Goal: Task Accomplishment & Management: Manage account settings

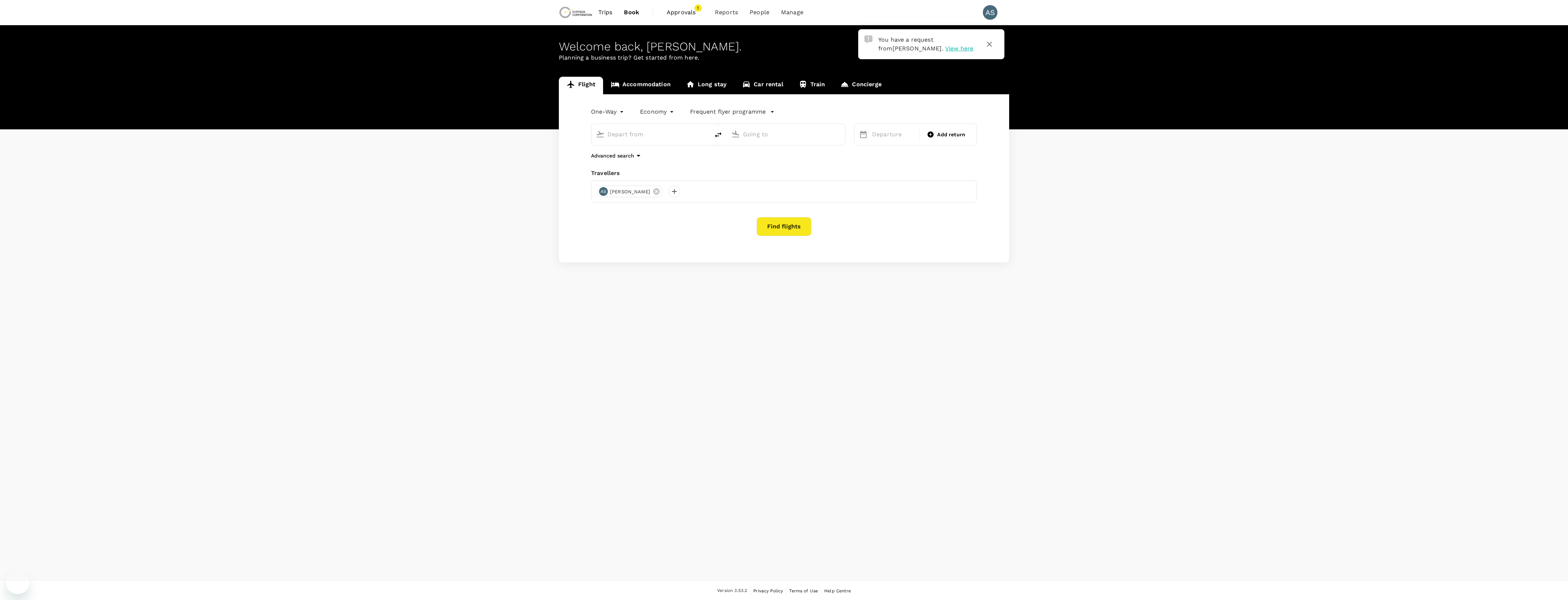
type input "Adelaide (ADL)"
type input "[GEOGRAPHIC_DATA] ([GEOGRAPHIC_DATA])"
click at [917, 52] on div "You have a request from [PERSON_NAME] . View here" at bounding box center [923, 41] width 102 height 23
click at [945, 49] on span "View here" at bounding box center [959, 48] width 28 height 7
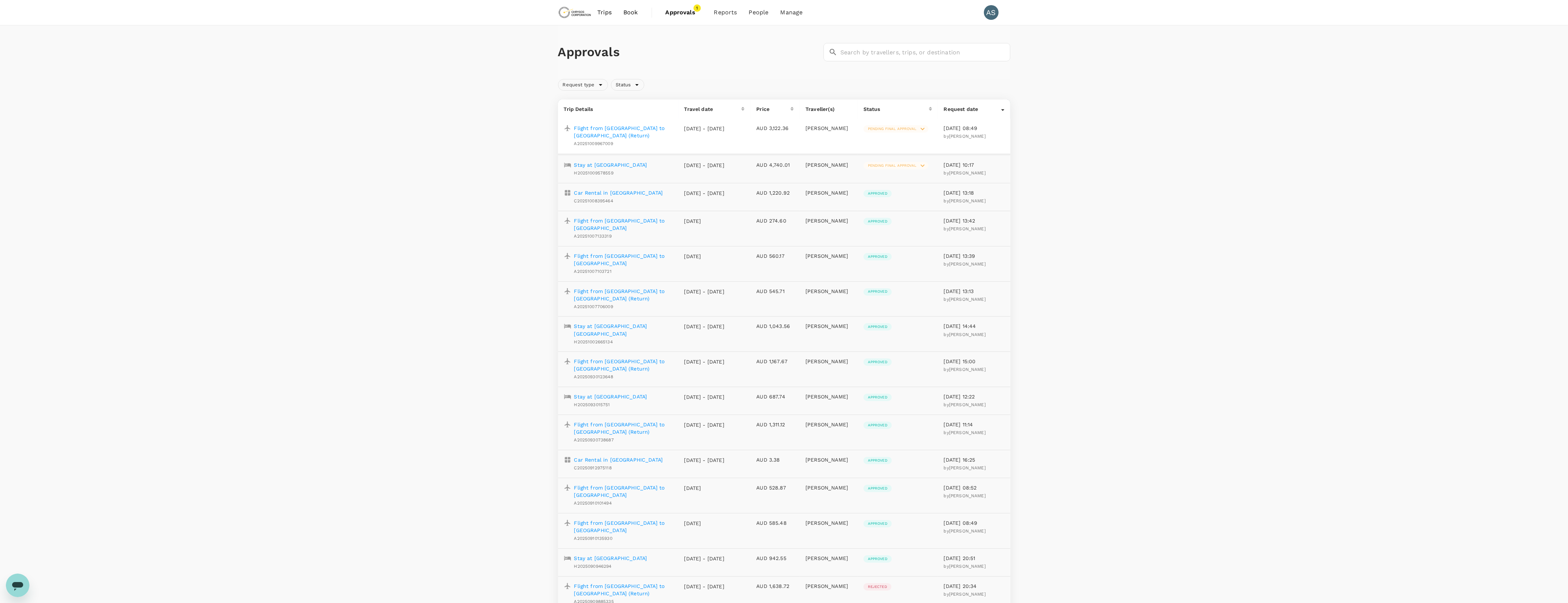
click at [623, 127] on p "Flight from [GEOGRAPHIC_DATA] to [GEOGRAPHIC_DATA] (Return)" at bounding box center [623, 132] width 98 height 15
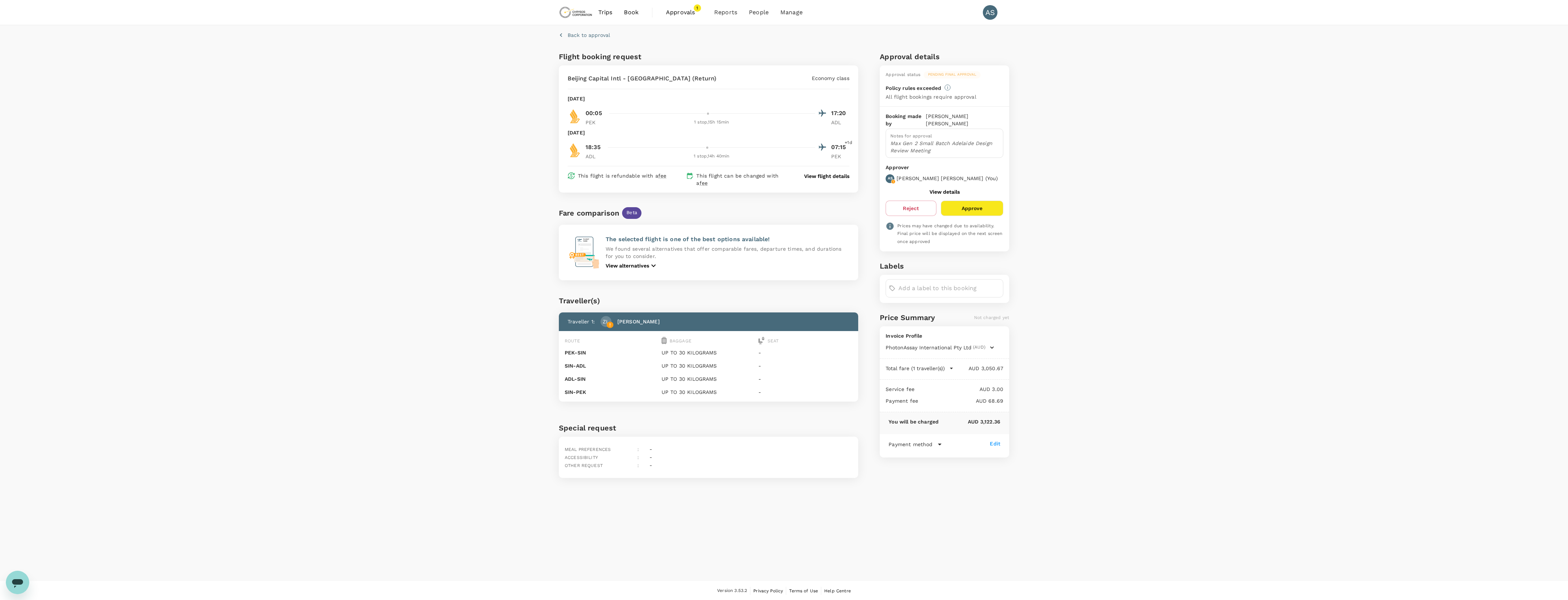
click at [817, 176] on p "View flight details" at bounding box center [827, 176] width 45 height 7
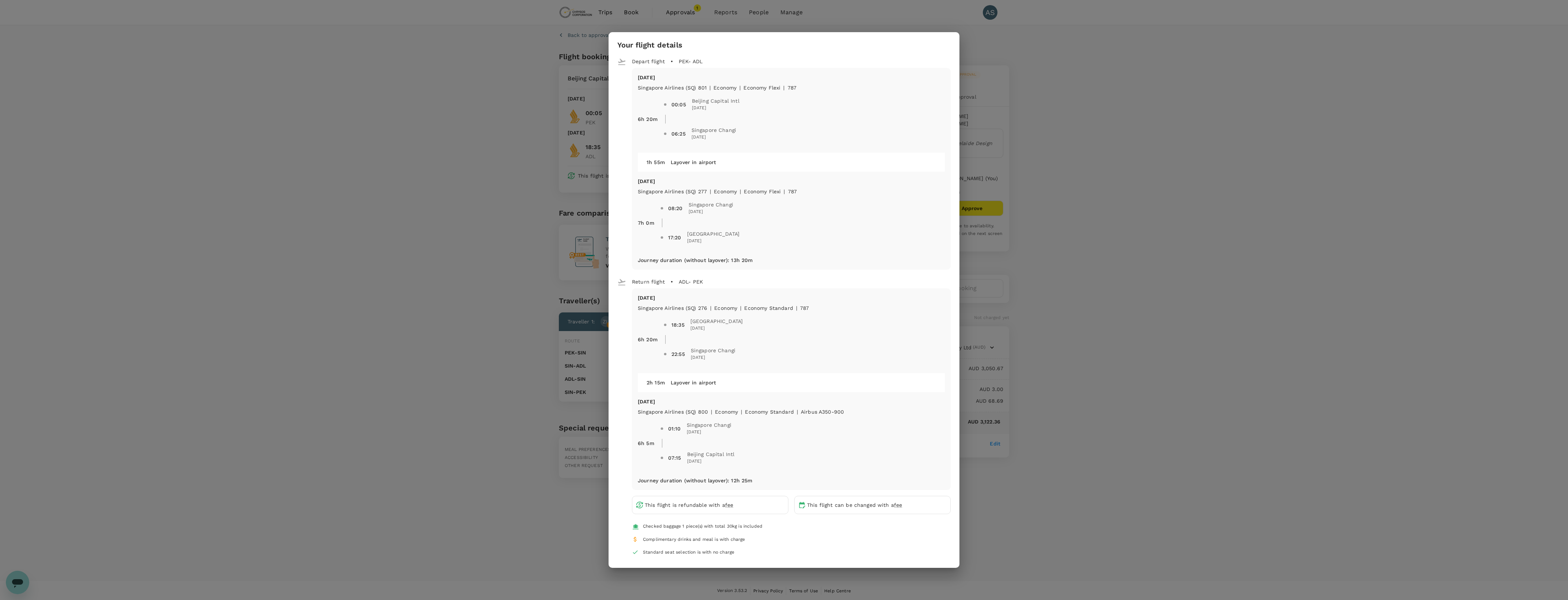
click at [632, 48] on h3 "Your flight details" at bounding box center [649, 45] width 65 height 9
click at [396, 117] on div "Your flight details Depart flight PEK - ADL [DATE] Singapore Airlines (SQ) 801 …" at bounding box center [784, 300] width 1568 height 600
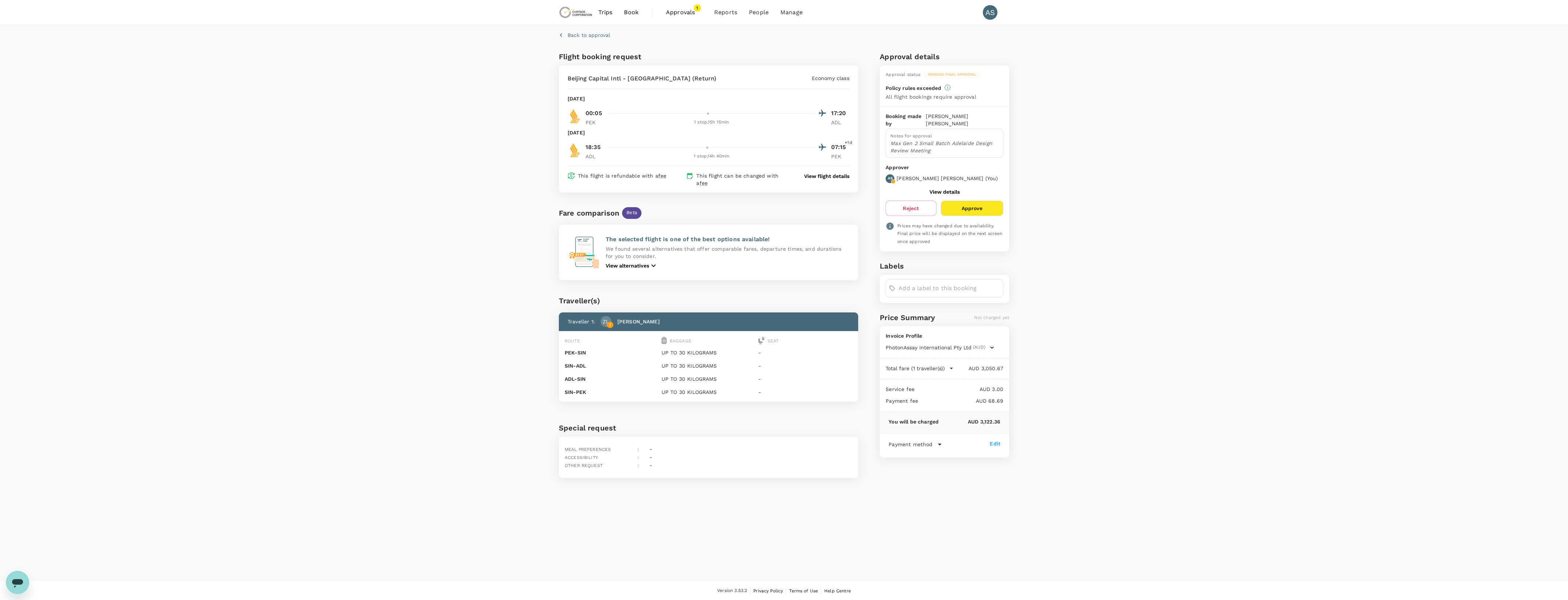
click at [639, 263] on p "View alternatives" at bounding box center [627, 266] width 43 height 7
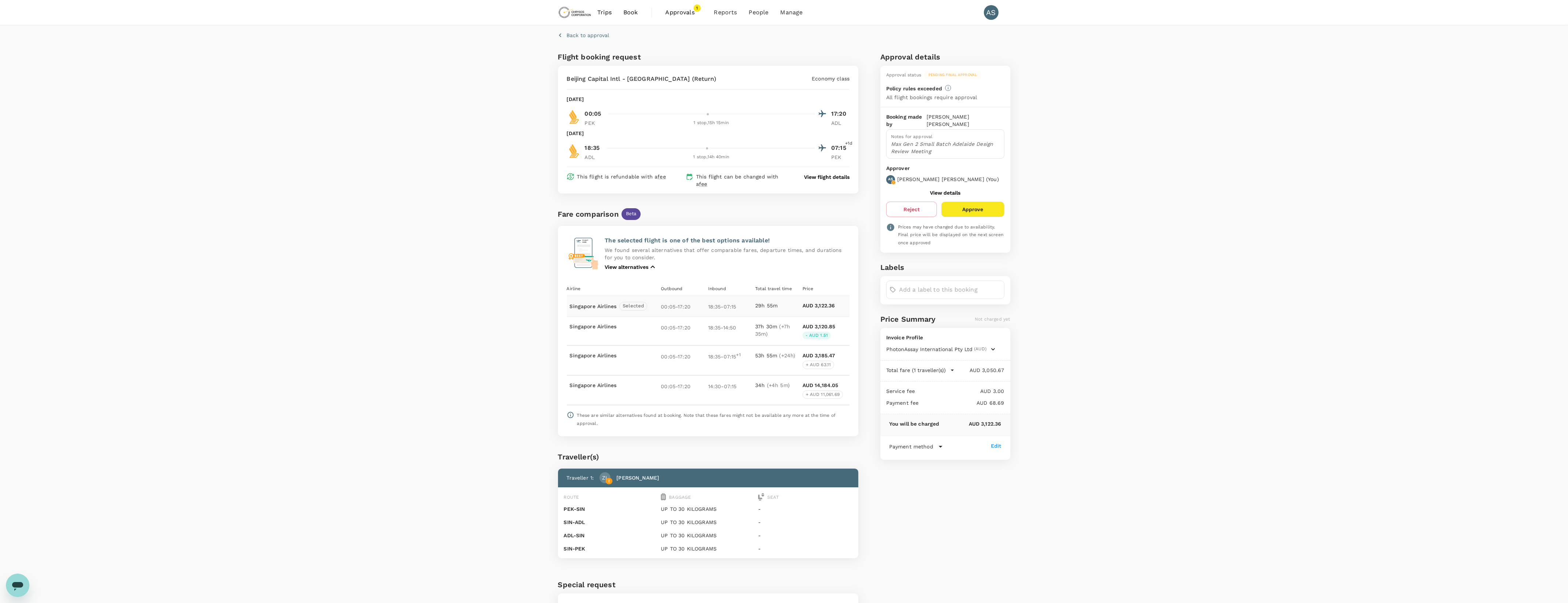
click at [641, 264] on p "View alternatives" at bounding box center [626, 267] width 43 height 7
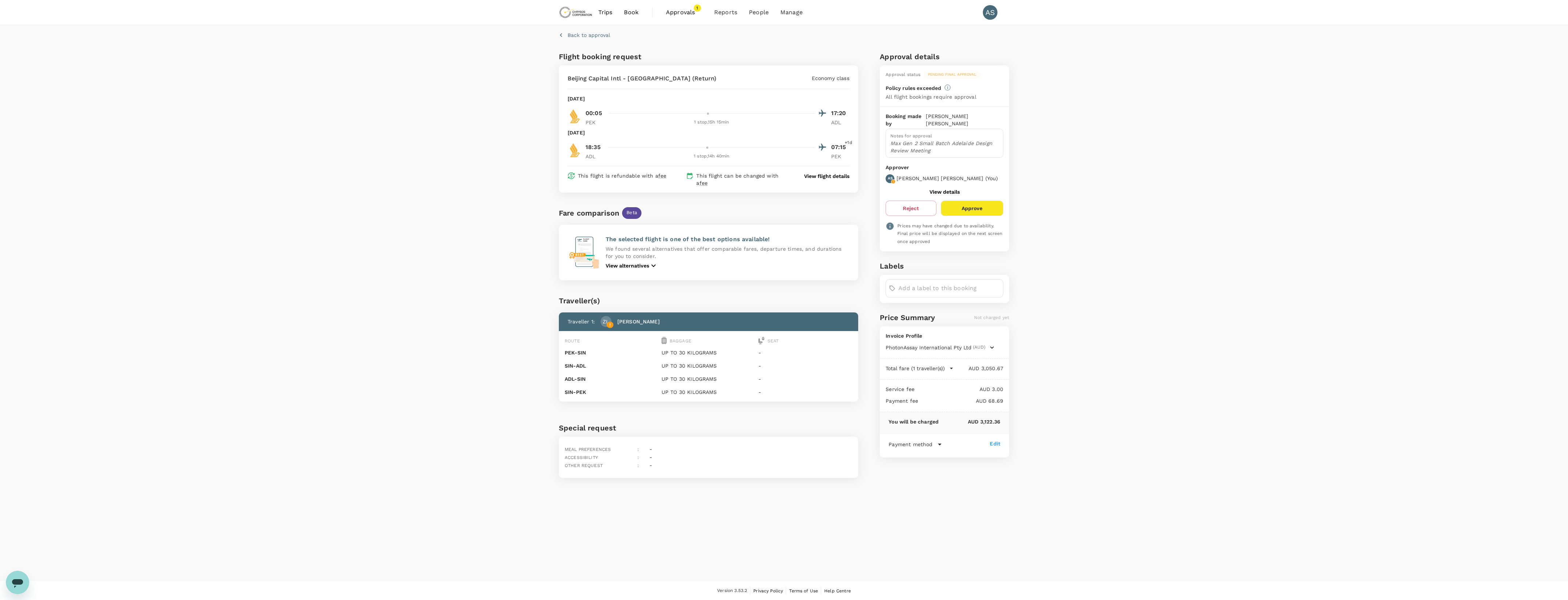
click at [954, 180] on div "Booking made by [PERSON_NAME] Notes for approval Max Gen 2 Small Batch Adelaide…" at bounding box center [944, 179] width 130 height 145
click at [954, 189] on button "View details" at bounding box center [945, 192] width 30 height 6
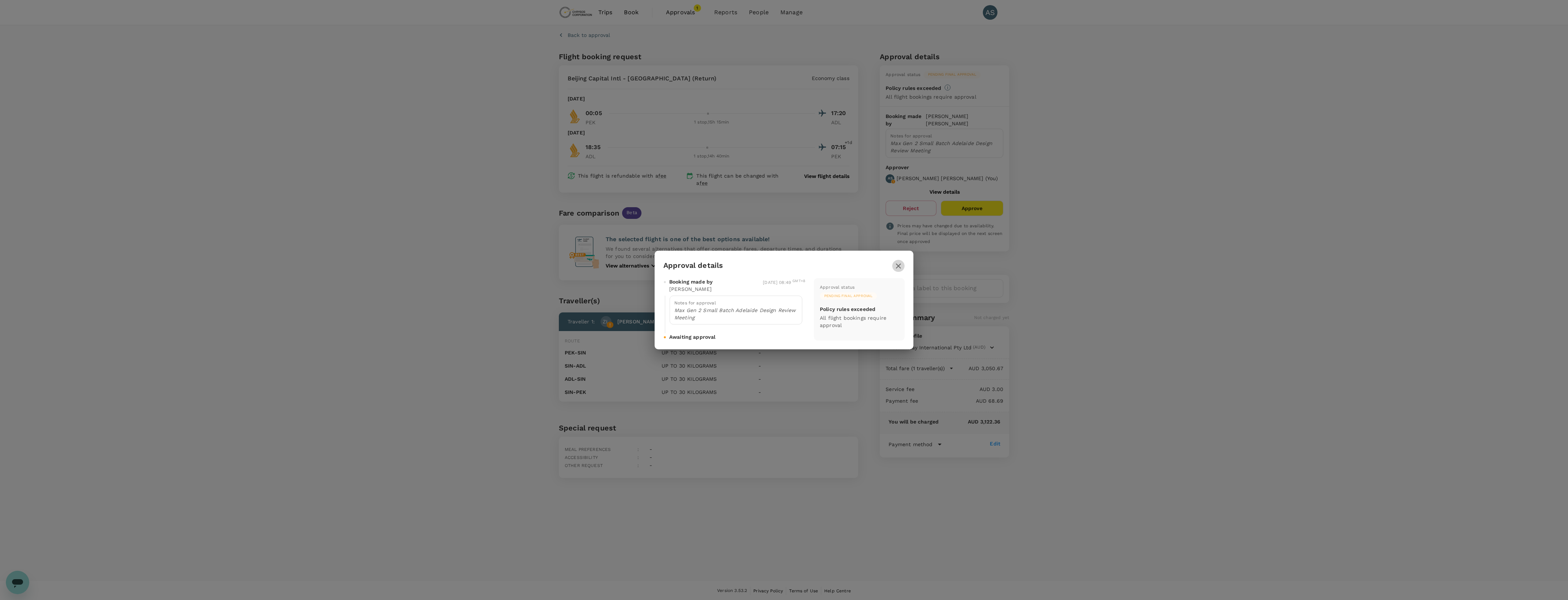
click at [900, 268] on icon "button" at bounding box center [898, 266] width 5 height 5
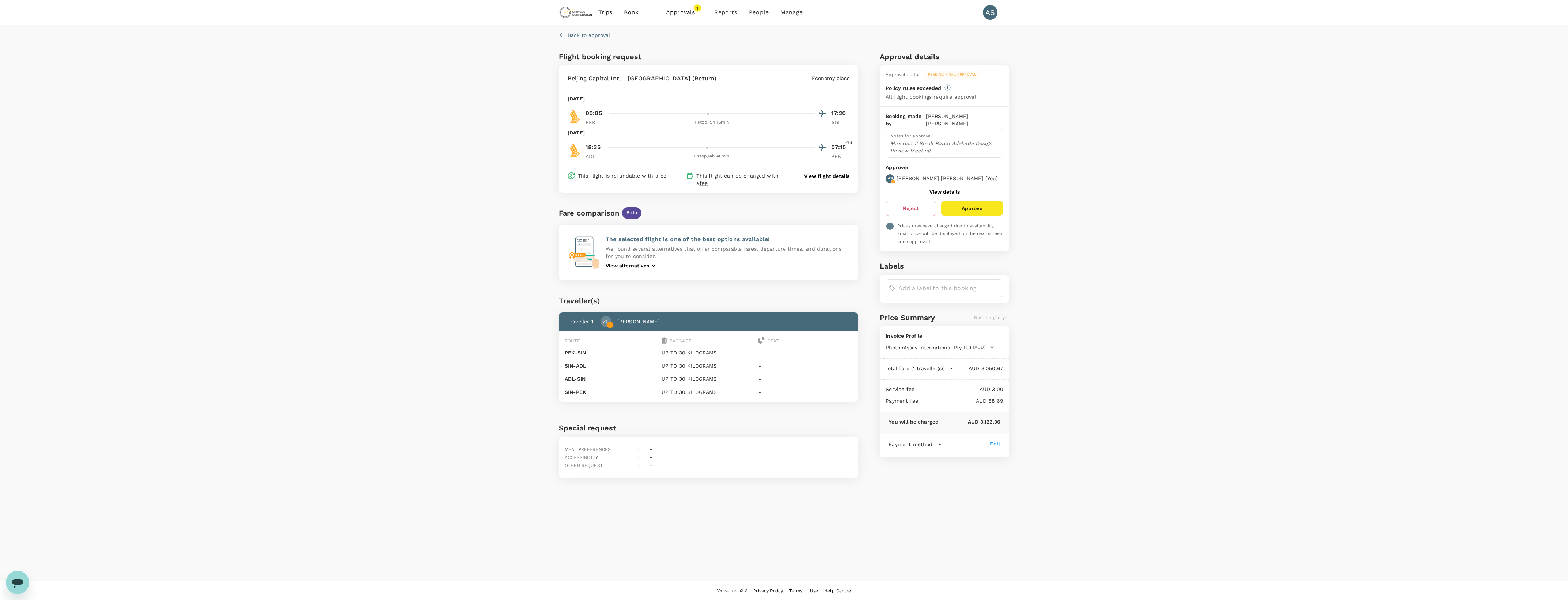
click at [982, 204] on button "Approve" at bounding box center [972, 208] width 63 height 15
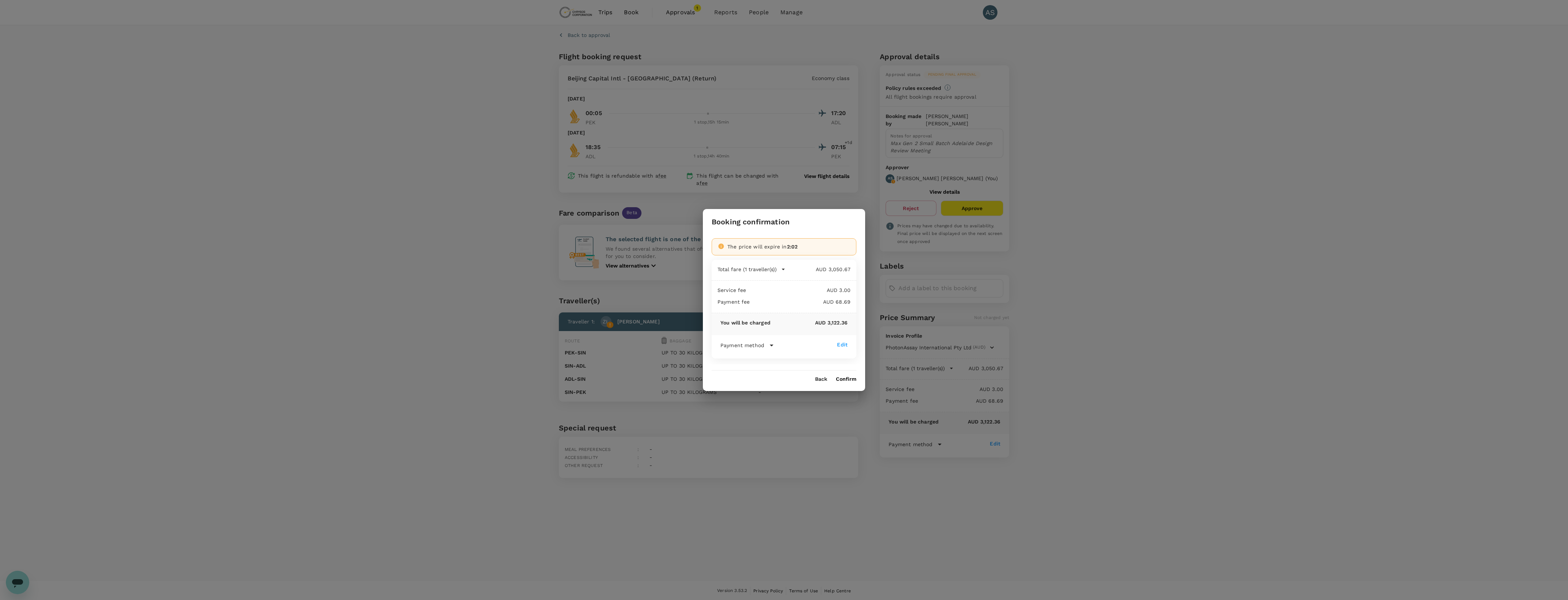
click at [852, 381] on button "Confirm" at bounding box center [846, 379] width 21 height 6
